Goal: Task Accomplishment & Management: Manage account settings

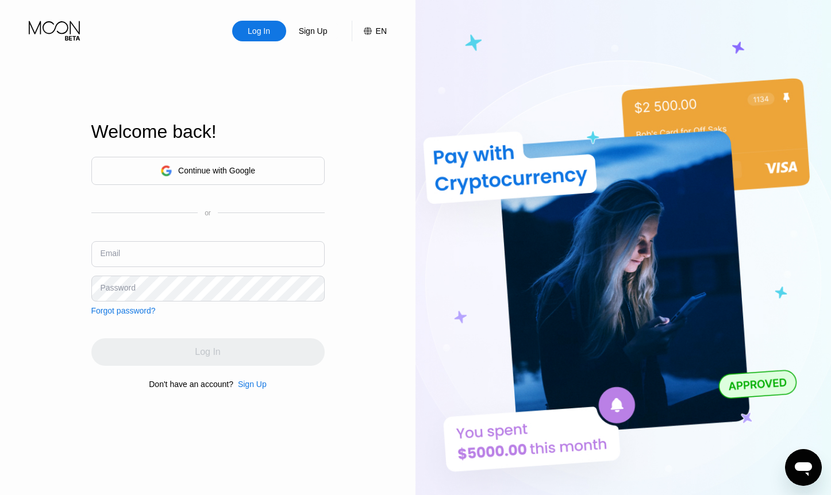
click at [281, 248] on input "text" at bounding box center [207, 254] width 233 height 26
type input "[EMAIL_ADDRESS][DOMAIN_NAME]"
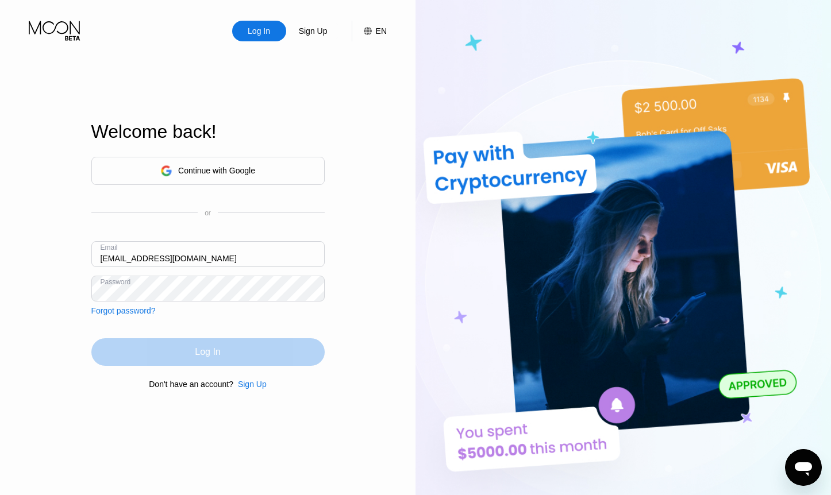
click at [243, 343] on div "Log In" at bounding box center [207, 353] width 233 height 28
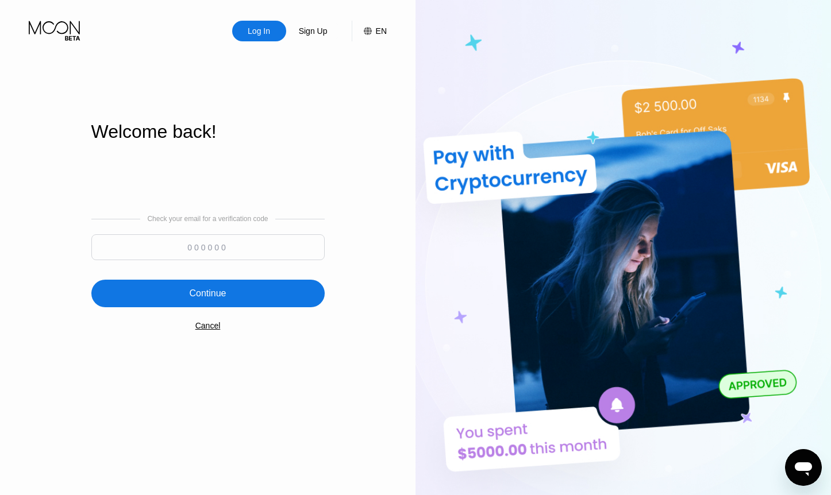
click at [281, 252] on input at bounding box center [207, 248] width 233 height 26
click at [152, 245] on input at bounding box center [207, 248] width 233 height 26
paste input "338382"
type input "338382"
click at [146, 285] on div "Continue" at bounding box center [207, 294] width 233 height 28
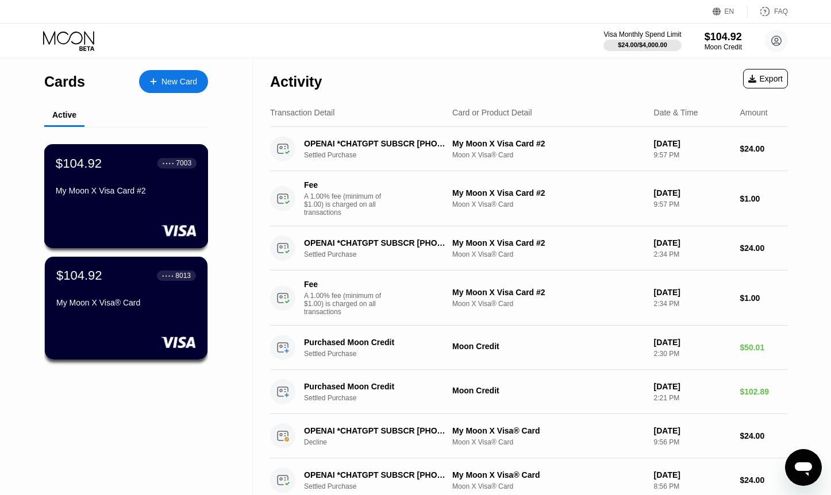
click at [191, 198] on div "My Moon X Visa Card #2" at bounding box center [126, 193] width 141 height 14
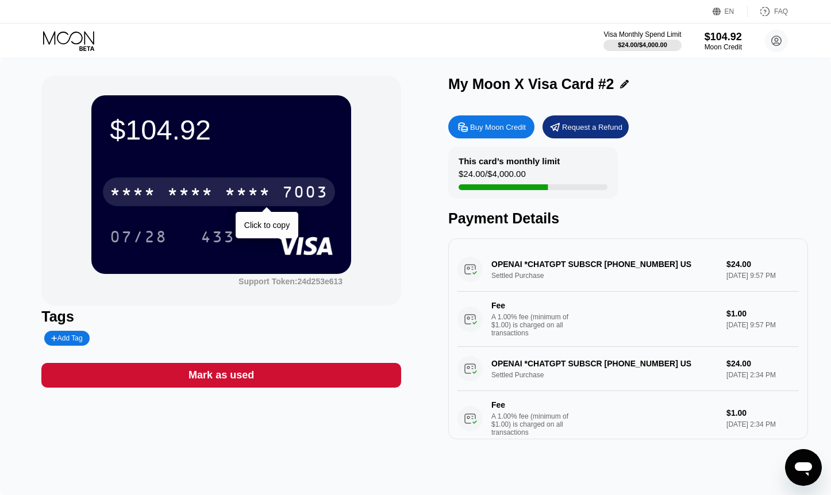
click at [307, 194] on div "7003" at bounding box center [305, 194] width 46 height 18
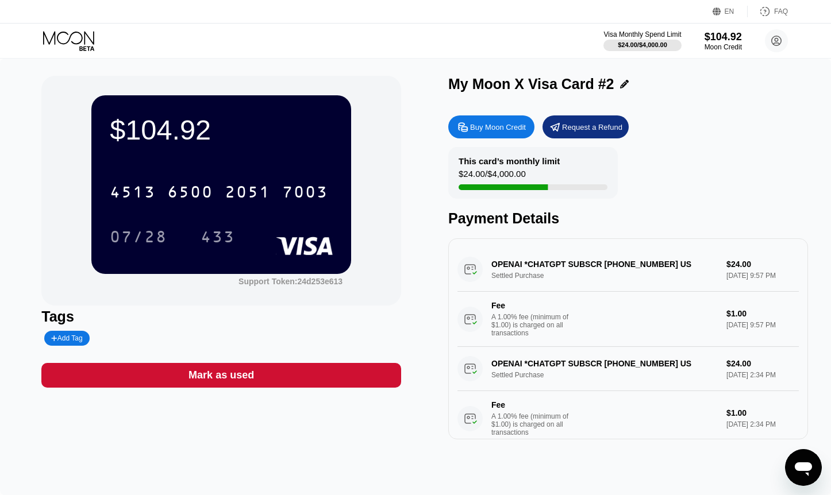
click at [397, 144] on div "$104.92 4513 6500 2051 7003 07/28 433 Support Token: 24d253e613" at bounding box center [221, 191] width 360 height 230
